Goal: Task Accomplishment & Management: Use online tool/utility

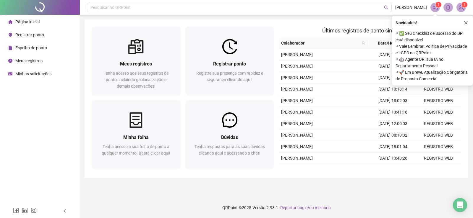
click at [27, 32] on div "Registrar ponto" at bounding box center [26, 35] width 36 height 12
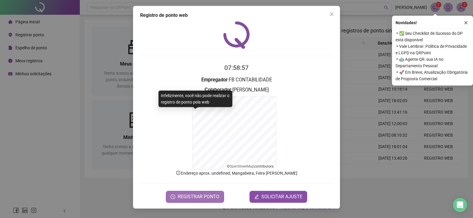
click at [191, 196] on span "REGISTRAR PONTO" at bounding box center [199, 196] width 42 height 7
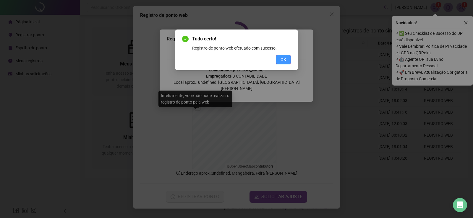
click at [289, 62] on button "OK" at bounding box center [283, 59] width 15 height 9
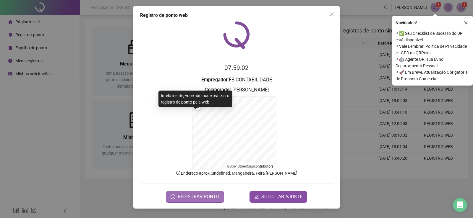
click at [189, 199] on span "REGISTRAR PONTO" at bounding box center [199, 196] width 42 height 7
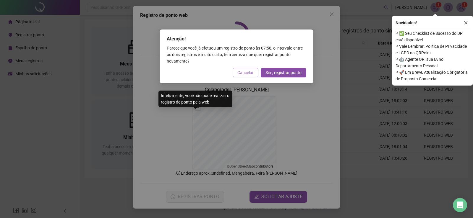
click at [245, 71] on span "Cancelar" at bounding box center [245, 72] width 16 height 6
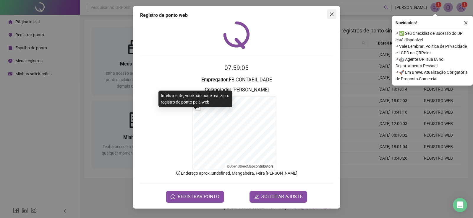
click at [328, 14] on span "Close" at bounding box center [331, 14] width 9 height 5
